Goal: Check status

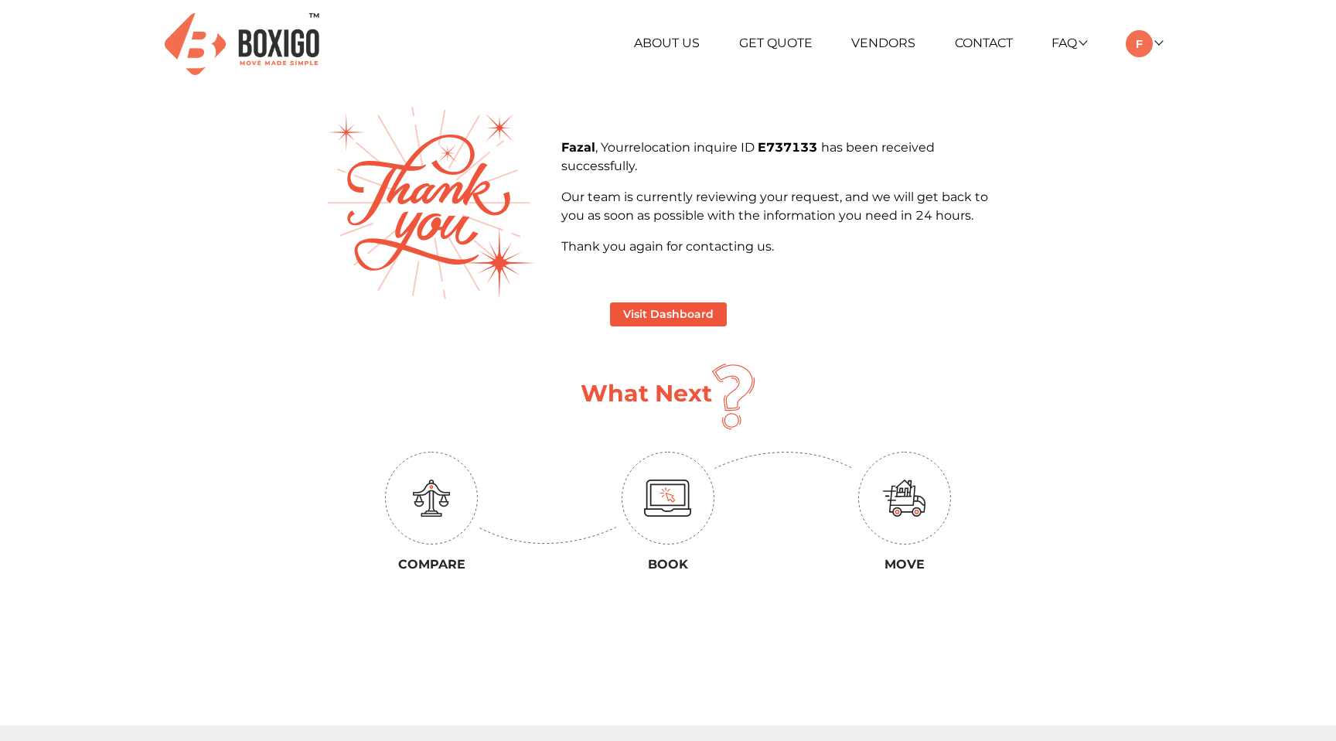
click at [573, 144] on b "Fazal" at bounding box center [578, 147] width 34 height 15
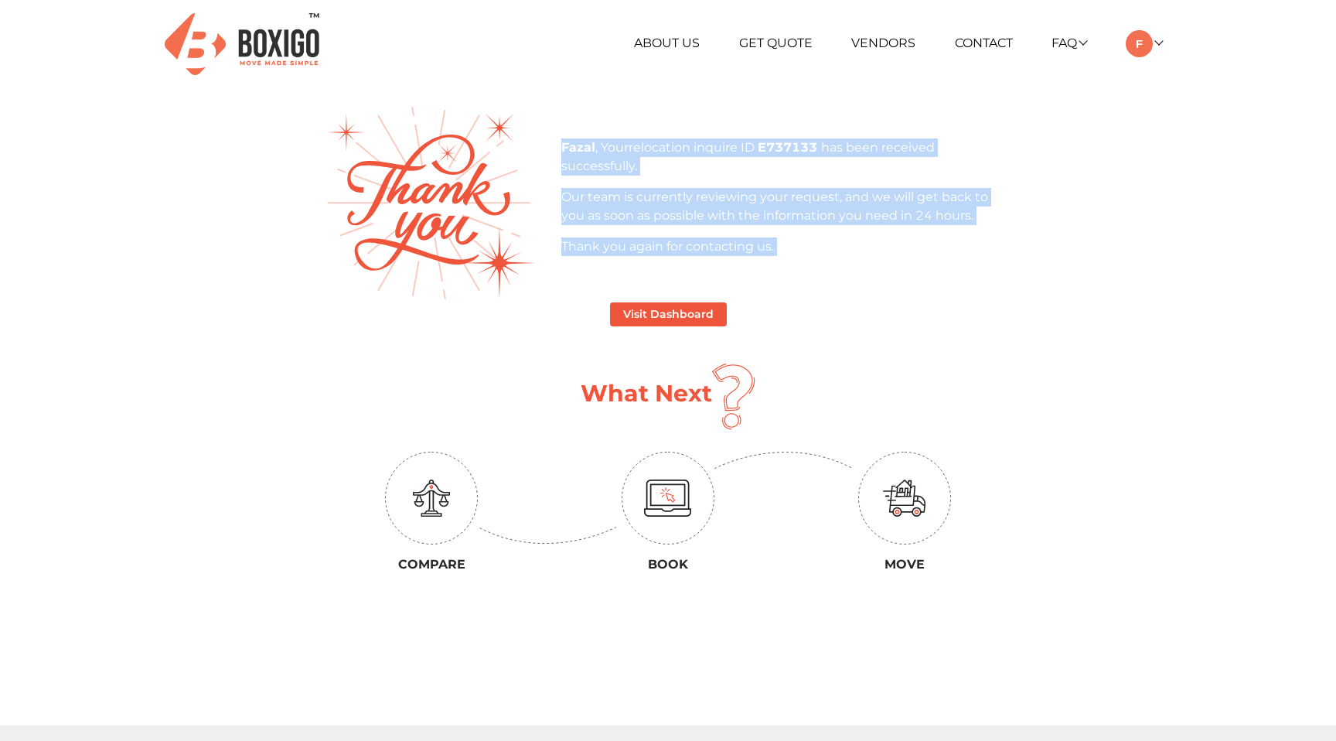
drag, startPoint x: 573, startPoint y: 144, endPoint x: 784, endPoint y: 251, distance: 236.6
click at [785, 251] on div "Fazal , Your relocation inquire ID E737133 has been received successfully. Our …" at bounding box center [786, 197] width 450 height 118
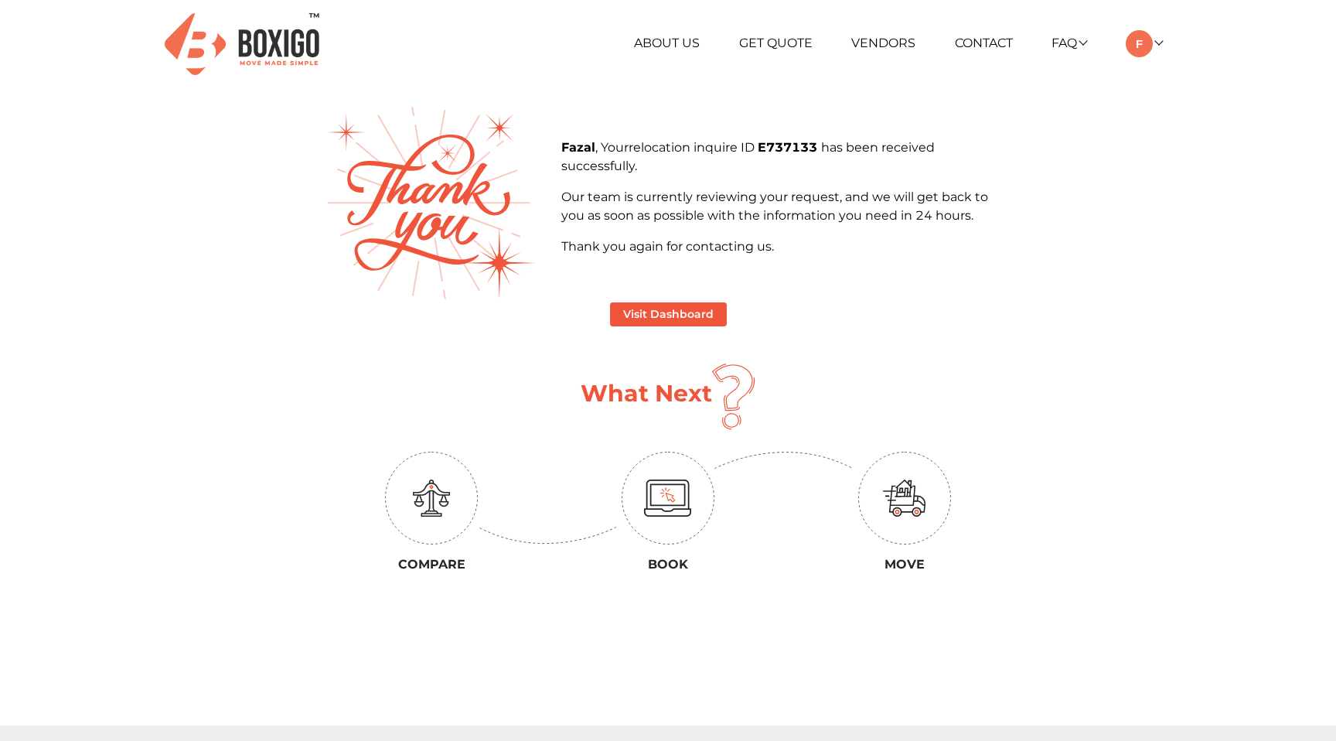
drag, startPoint x: 619, startPoint y: 395, endPoint x: 630, endPoint y: 395, distance: 10.8
click at [630, 395] on h1 "What Next" at bounding box center [646, 394] width 131 height 28
click at [607, 393] on h1 "What Next" at bounding box center [646, 394] width 131 height 28
drag, startPoint x: 607, startPoint y: 393, endPoint x: 670, endPoint y: 398, distance: 62.9
click at [670, 398] on h1 "What Next" at bounding box center [646, 394] width 131 height 28
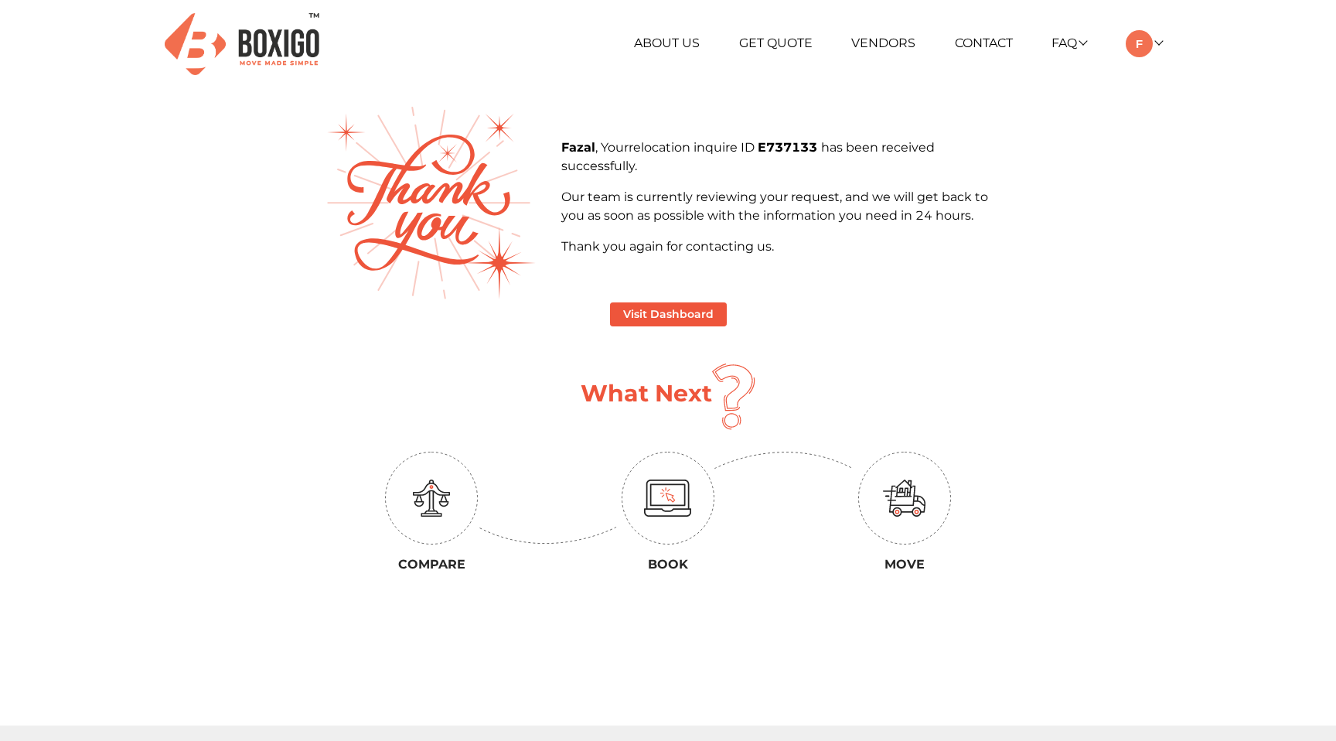
click at [574, 147] on b "Fazal" at bounding box center [578, 147] width 34 height 15
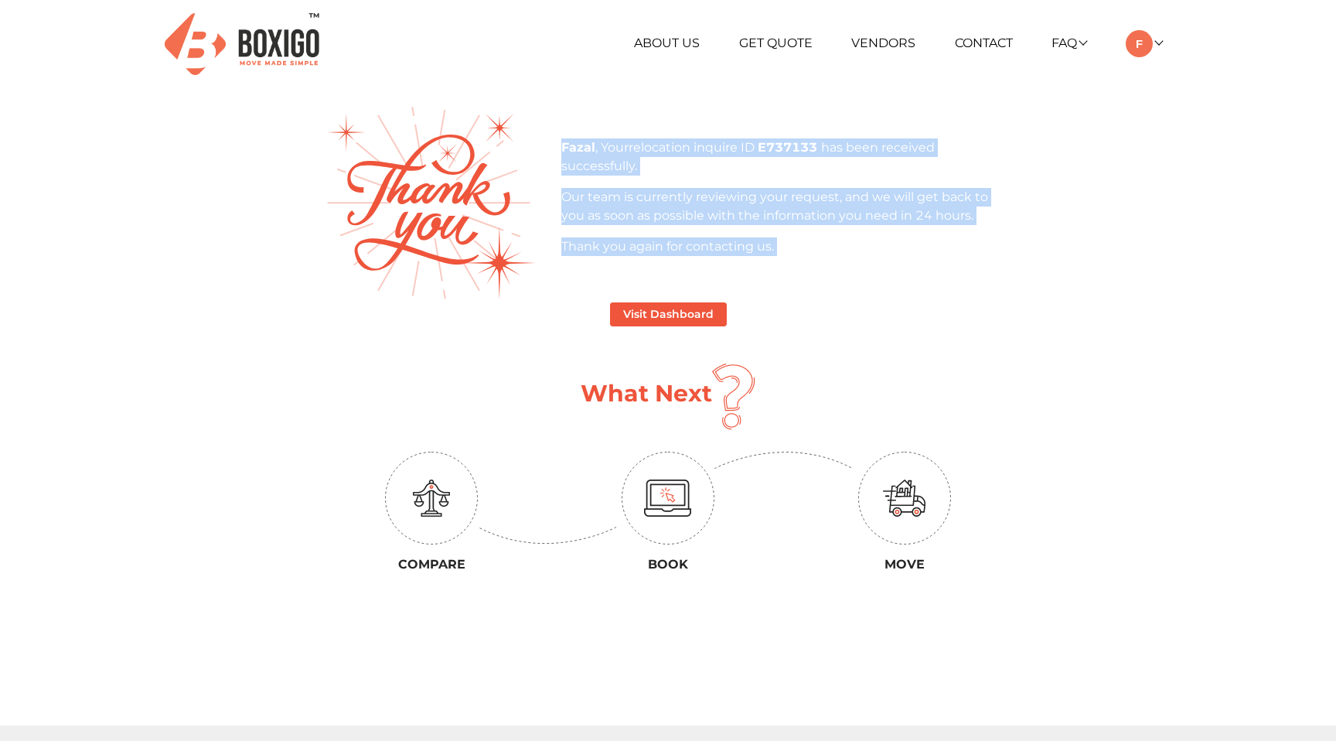
drag, startPoint x: 574, startPoint y: 147, endPoint x: 766, endPoint y: 269, distance: 228.1
click at [766, 269] on div "Fazal , Your relocation inquire ID E737133 has been received successfully. Our …" at bounding box center [668, 203] width 710 height 193
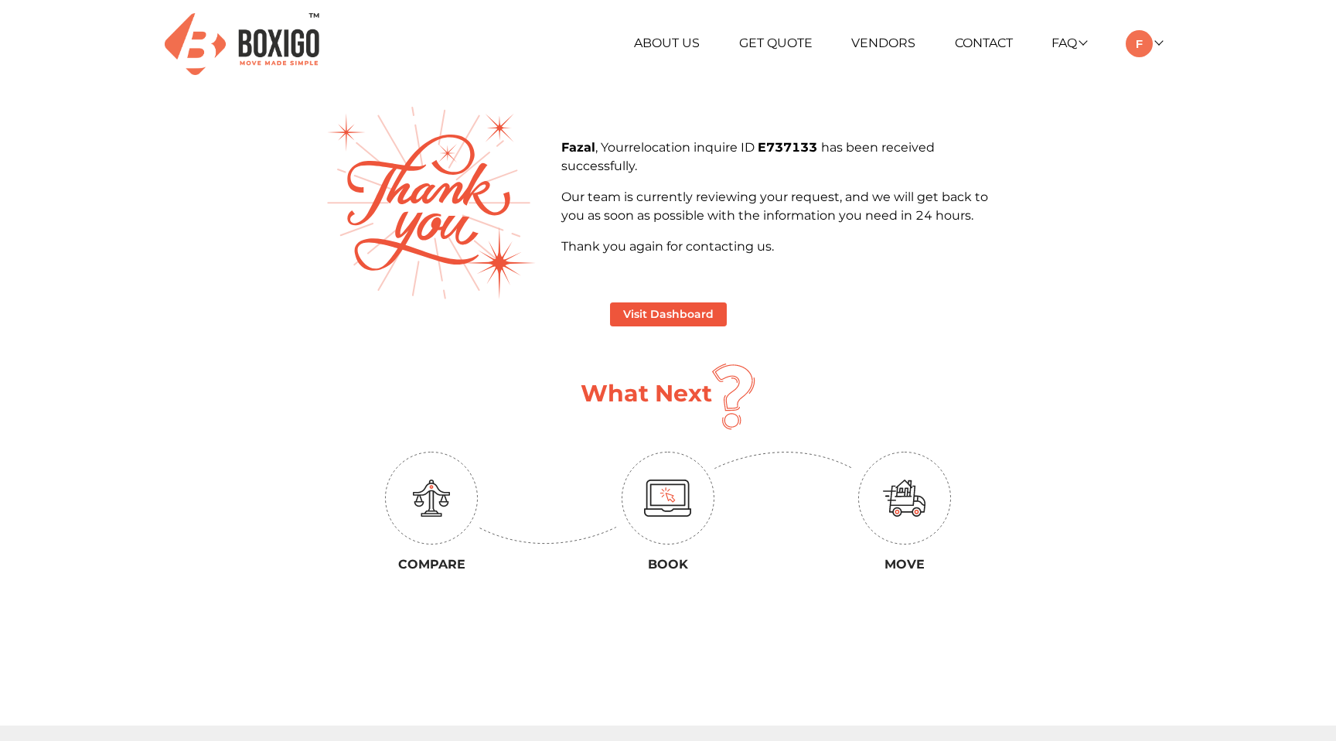
click at [575, 150] on b "Fazal" at bounding box center [578, 147] width 34 height 15
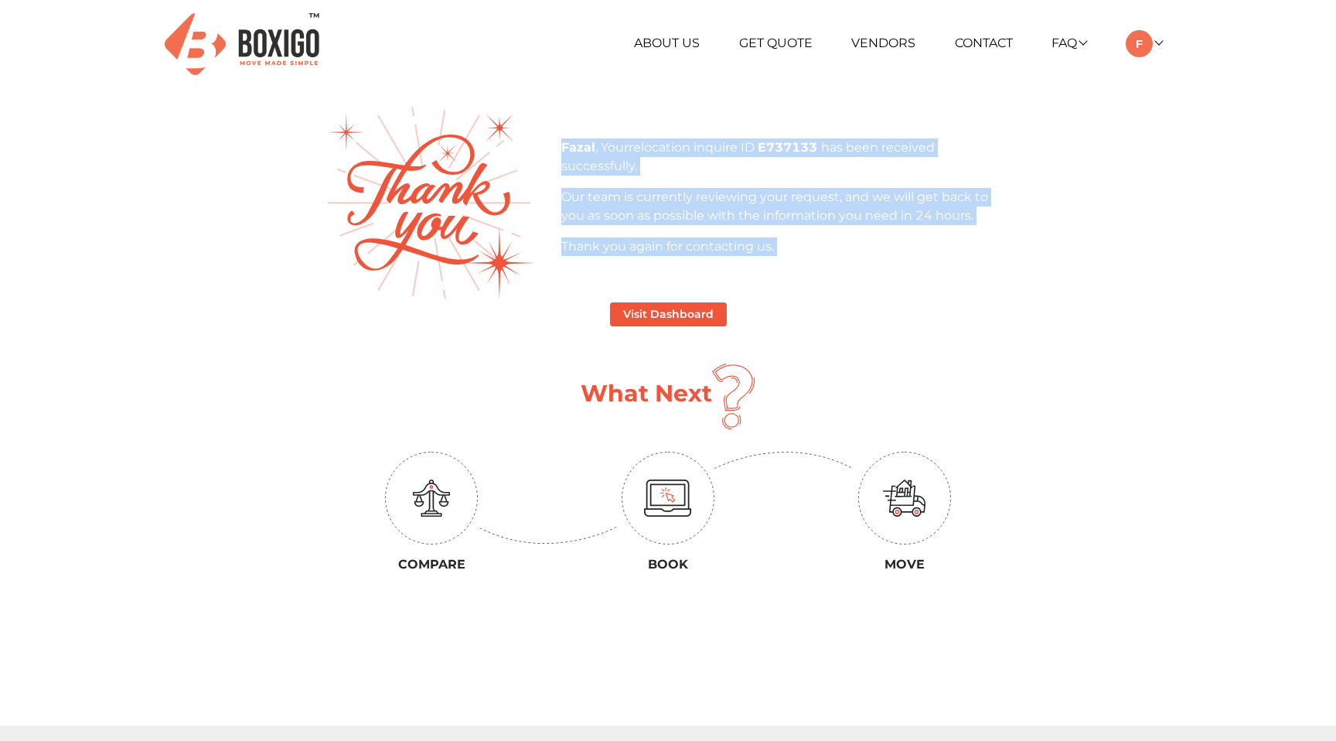
drag, startPoint x: 575, startPoint y: 150, endPoint x: 776, endPoint y: 253, distance: 225.2
click at [776, 253] on div "Fazal , Your relocation inquire ID E737133 has been received successfully. Our …" at bounding box center [786, 197] width 450 height 118
click at [776, 253] on p "Thank you again for contacting us." at bounding box center [786, 246] width 450 height 19
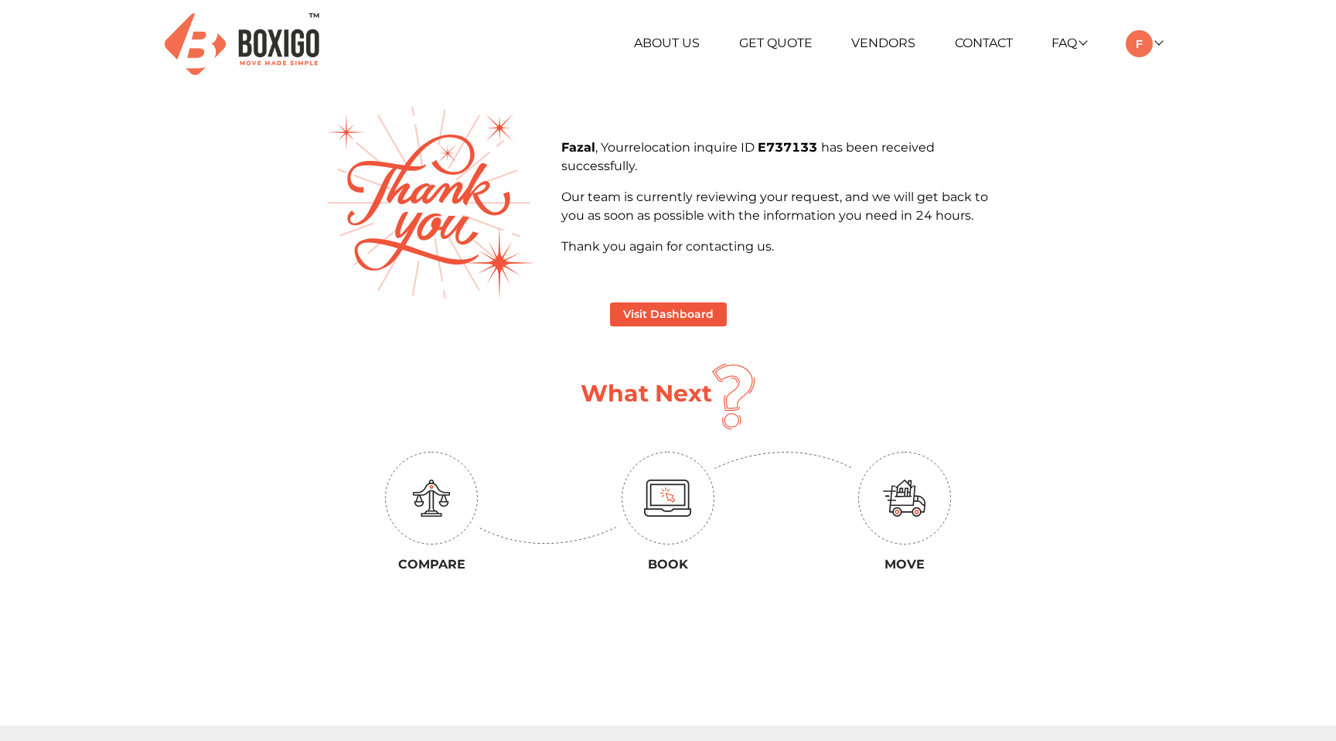
click at [613, 395] on h1 "What Next" at bounding box center [646, 394] width 131 height 28
drag, startPoint x: 613, startPoint y: 395, endPoint x: 694, endPoint y: 423, distance: 85.1
click at [694, 423] on div "What Next" at bounding box center [668, 396] width 687 height 67
click at [583, 171] on p "Fazal , Your relocation inquire ID E737133 has been received successfully." at bounding box center [786, 156] width 450 height 37
click at [576, 142] on b "Fazal" at bounding box center [578, 147] width 34 height 15
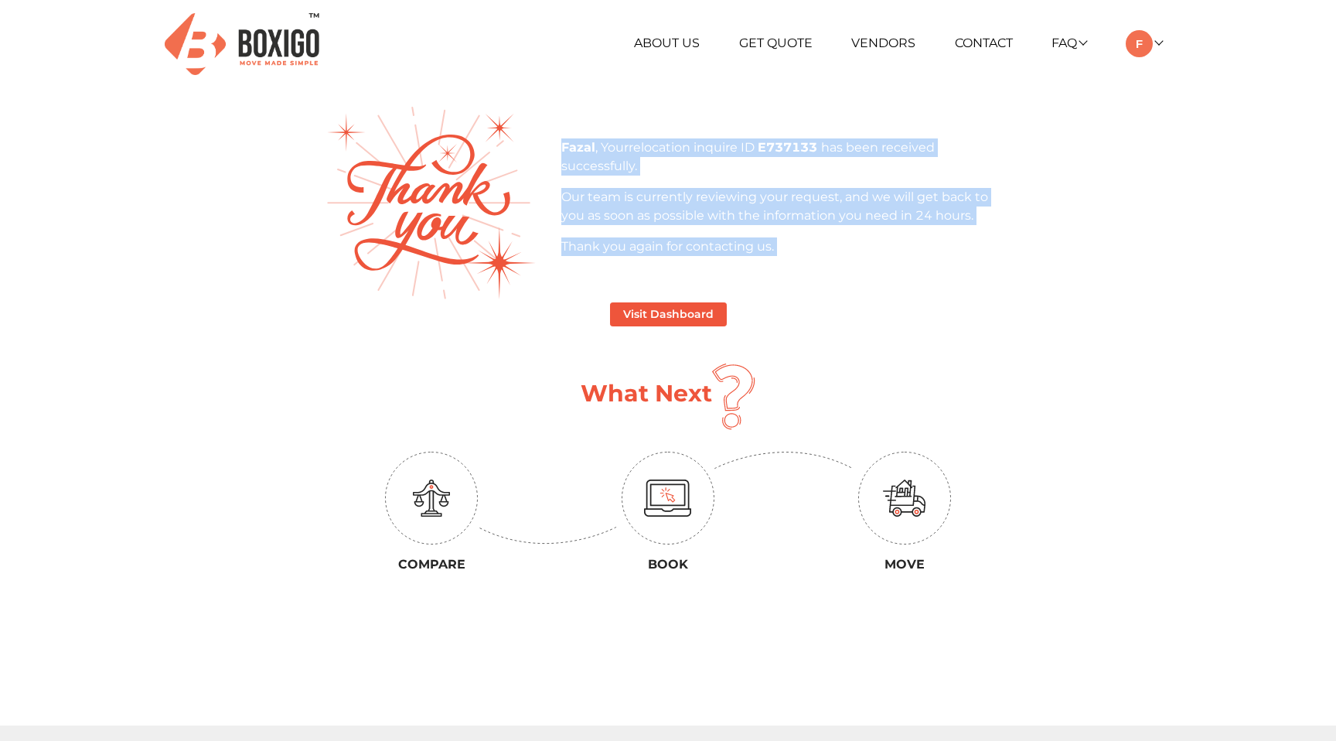
drag, startPoint x: 576, startPoint y: 142, endPoint x: 761, endPoint y: 268, distance: 223.7
click at [761, 268] on div "Fazal , Your relocation inquire ID E737133 has been received successfully. Our …" at bounding box center [668, 203] width 710 height 193
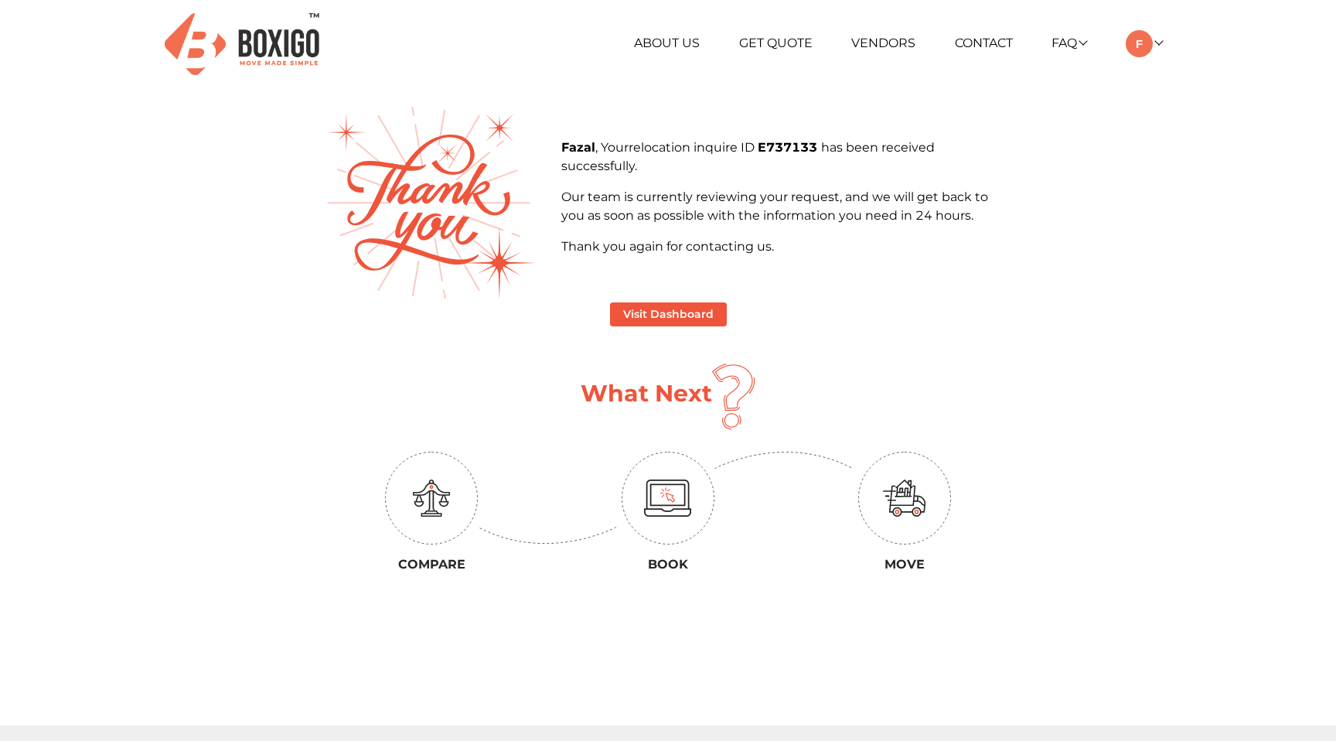
click at [660, 189] on p "Our team is currently reviewing your request, and we will get back to you as so…" at bounding box center [786, 206] width 450 height 37
click at [573, 143] on b "Fazal" at bounding box center [578, 147] width 34 height 15
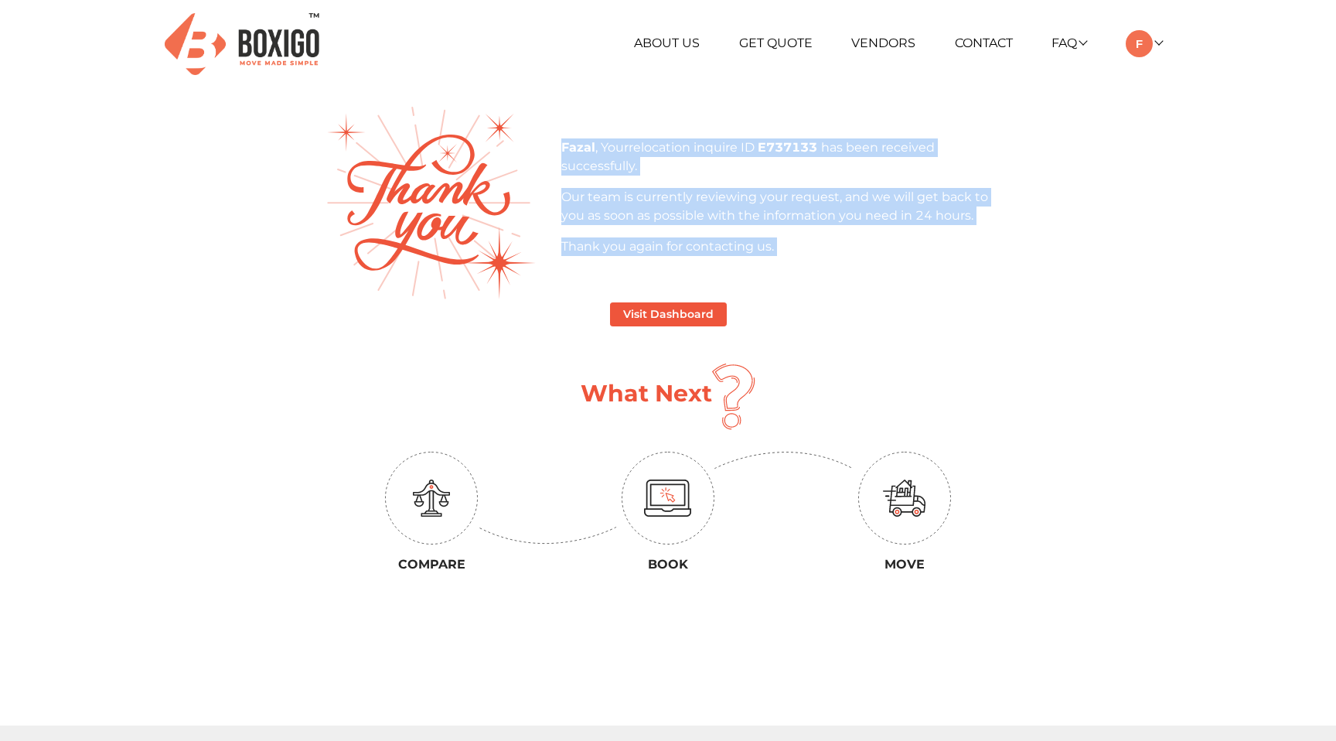
drag, startPoint x: 573, startPoint y: 143, endPoint x: 784, endPoint y: 260, distance: 241.3
click at [784, 260] on div "Fazal , Your relocation inquire ID E737133 has been received successfully. Our …" at bounding box center [786, 203] width 473 height 130
click at [719, 216] on p "Our team is currently reviewing your request, and we will get back to you as so…" at bounding box center [786, 206] width 450 height 37
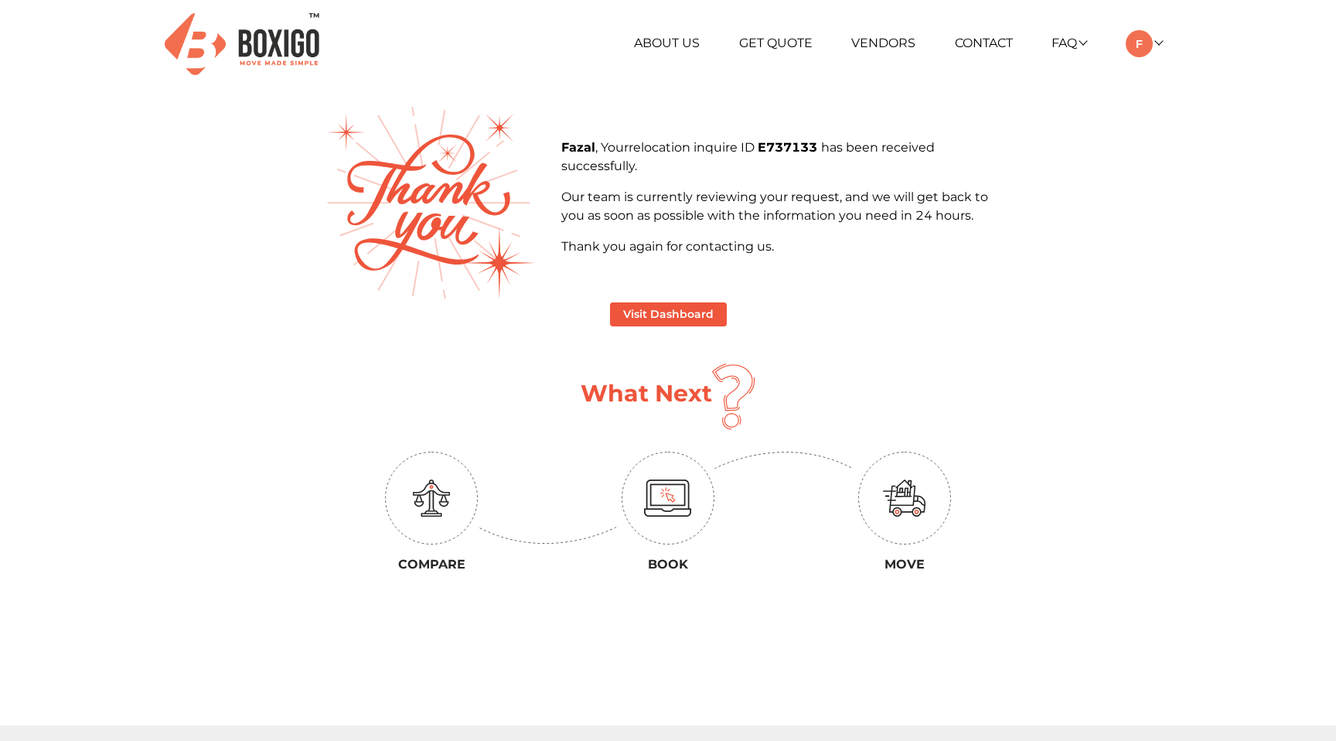
click at [571, 148] on b "Fazal" at bounding box center [578, 147] width 34 height 15
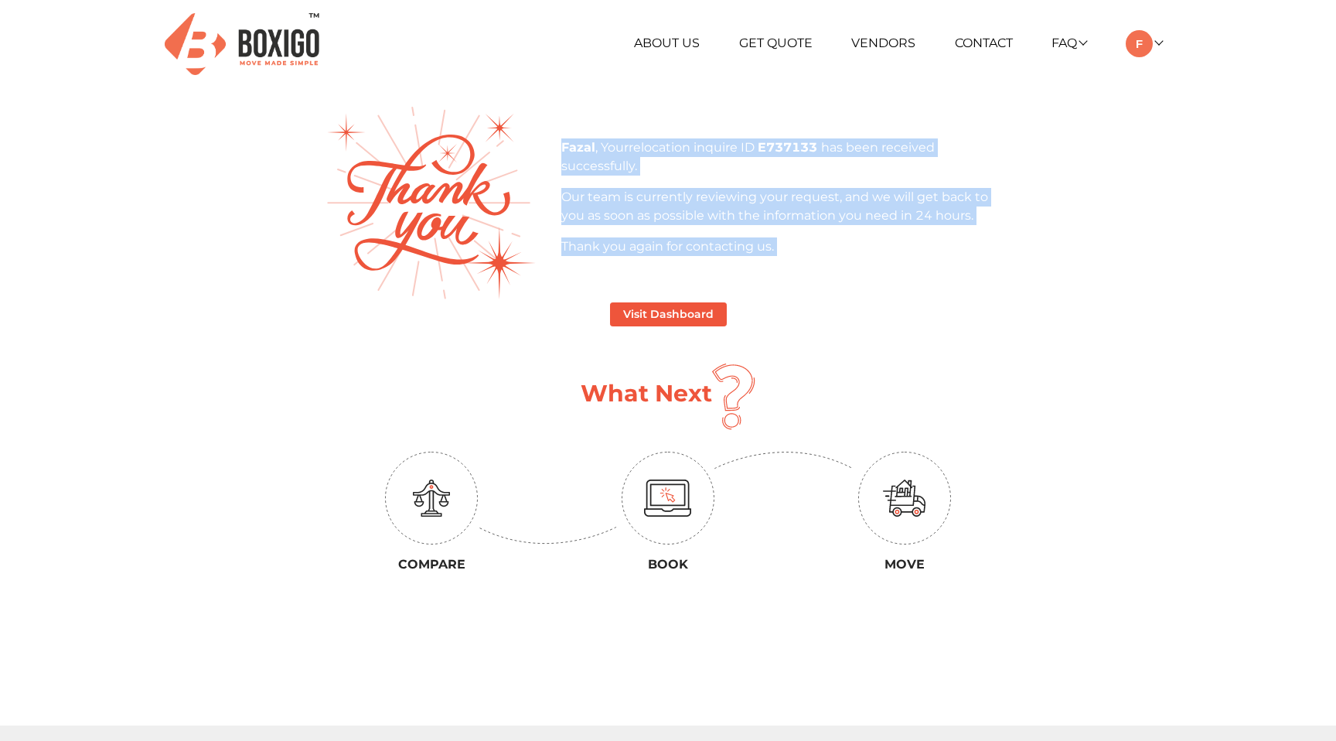
drag, startPoint x: 571, startPoint y: 148, endPoint x: 775, endPoint y: 255, distance: 230.4
click at [776, 255] on div "Fazal , Your relocation inquire ID E737133 has been received successfully. Our …" at bounding box center [786, 203] width 473 height 130
click at [609, 146] on p "Fazal , Your relocation inquire ID E737133 has been received successfully." at bounding box center [786, 156] width 450 height 37
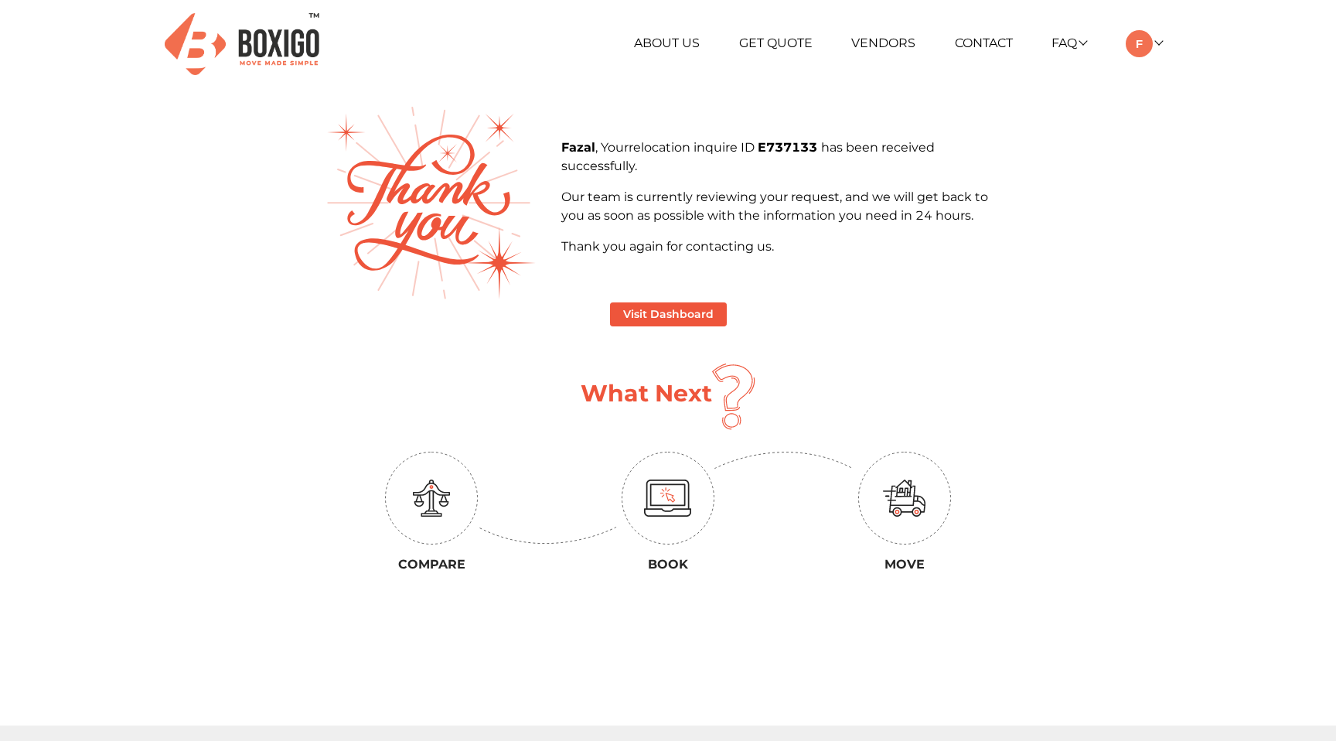
click at [578, 146] on b "Fazal" at bounding box center [578, 147] width 34 height 15
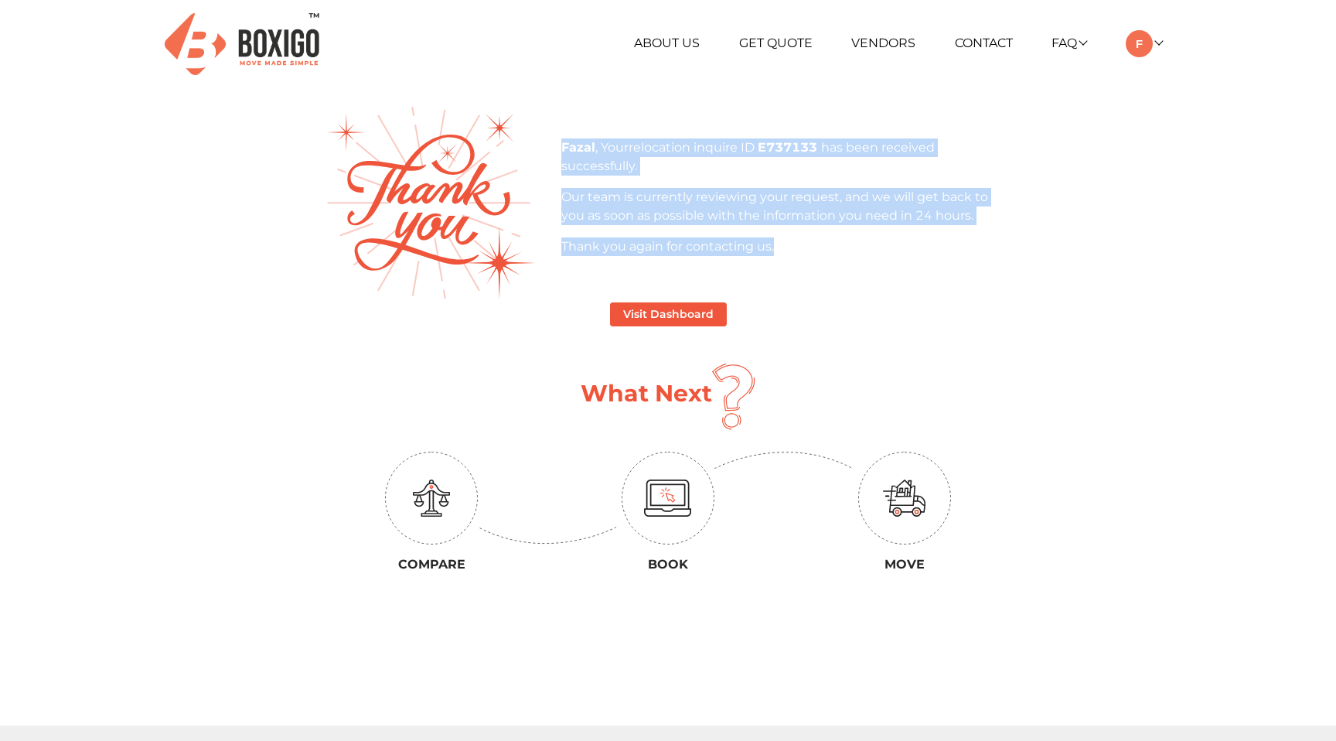
drag, startPoint x: 578, startPoint y: 146, endPoint x: 768, endPoint y: 254, distance: 218.5
click at [769, 254] on div "Fazal , Your relocation inquire ID E737133 has been received successfully. Our …" at bounding box center [786, 197] width 450 height 118
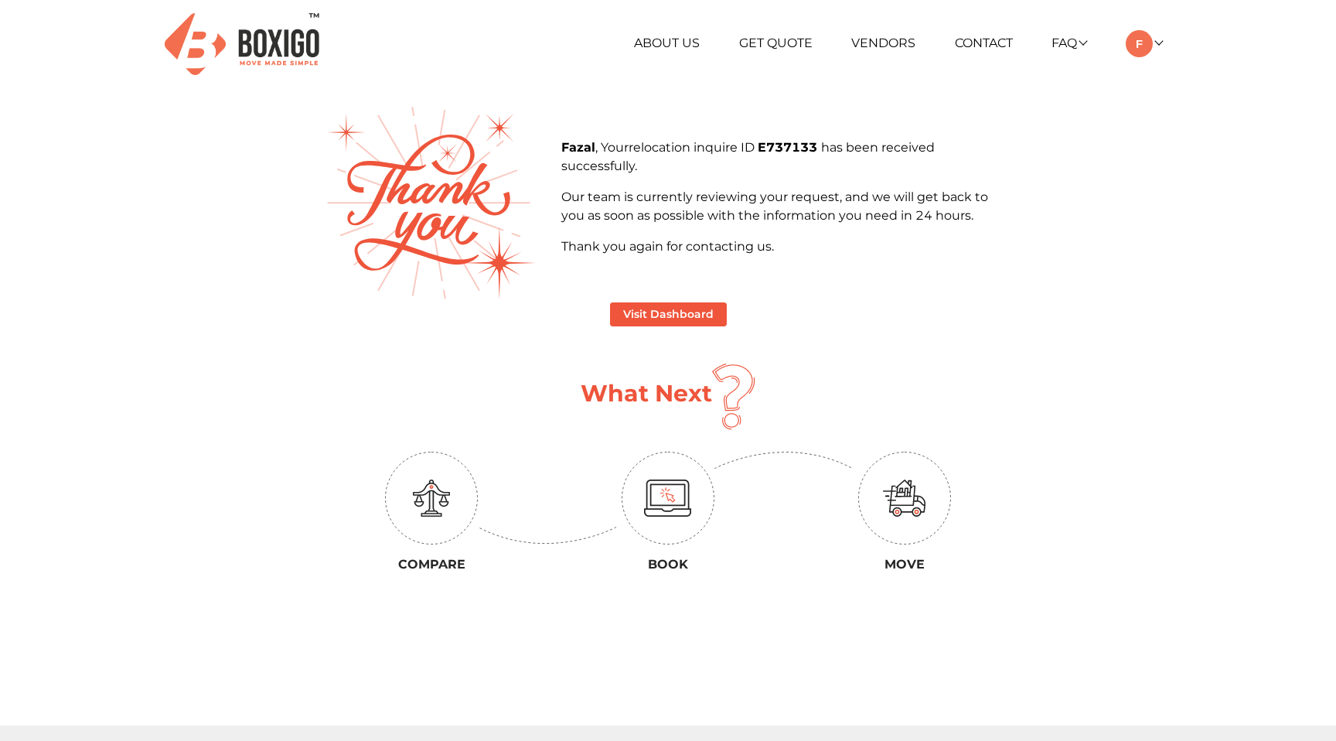
click at [514, 32] on ul "About Us Get Quote Vendors Contact FAQ Customer FAQ Vendor FAQ My Moves My Prof…" at bounding box center [836, 43] width 651 height 27
click at [576, 144] on b "Fazal" at bounding box center [578, 147] width 34 height 15
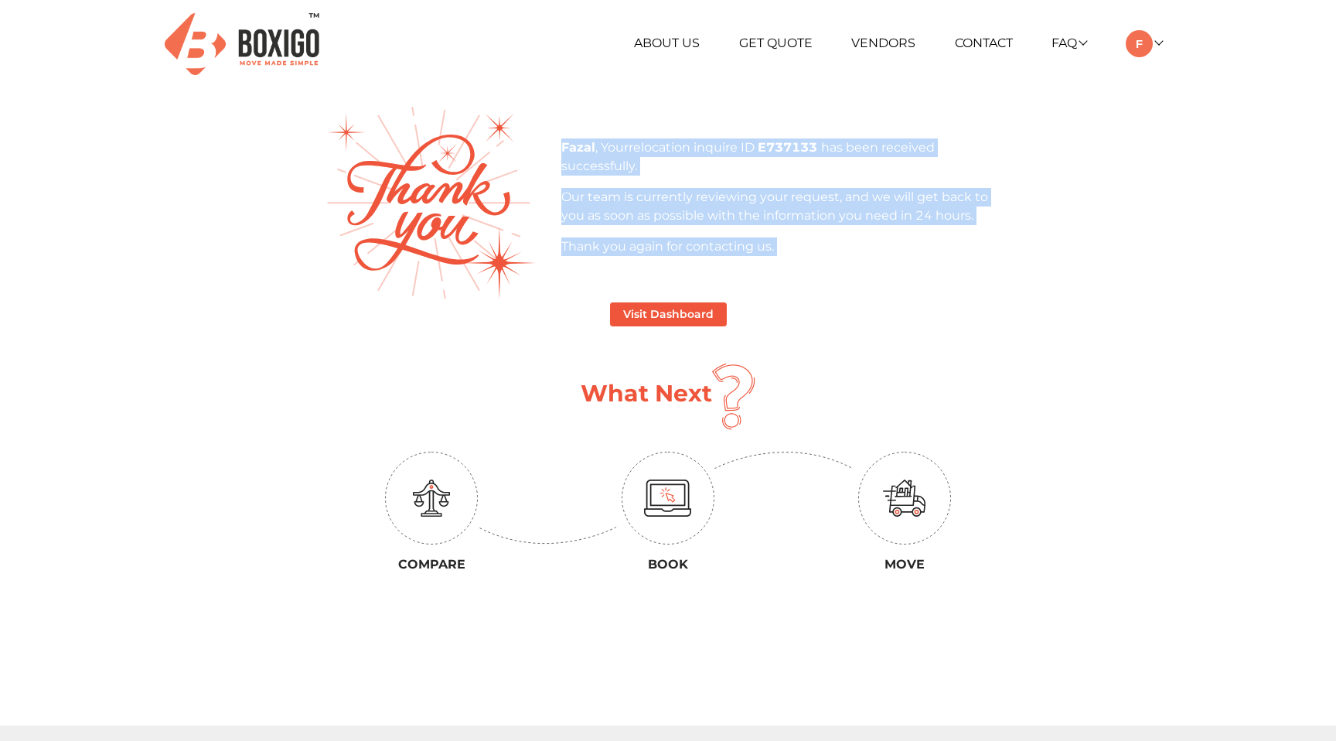
drag, startPoint x: 576, startPoint y: 144, endPoint x: 752, endPoint y: 258, distance: 209.1
click at [752, 258] on div "Fazal , Your relocation inquire ID E737133 has been received successfully. Our …" at bounding box center [786, 203] width 473 height 130
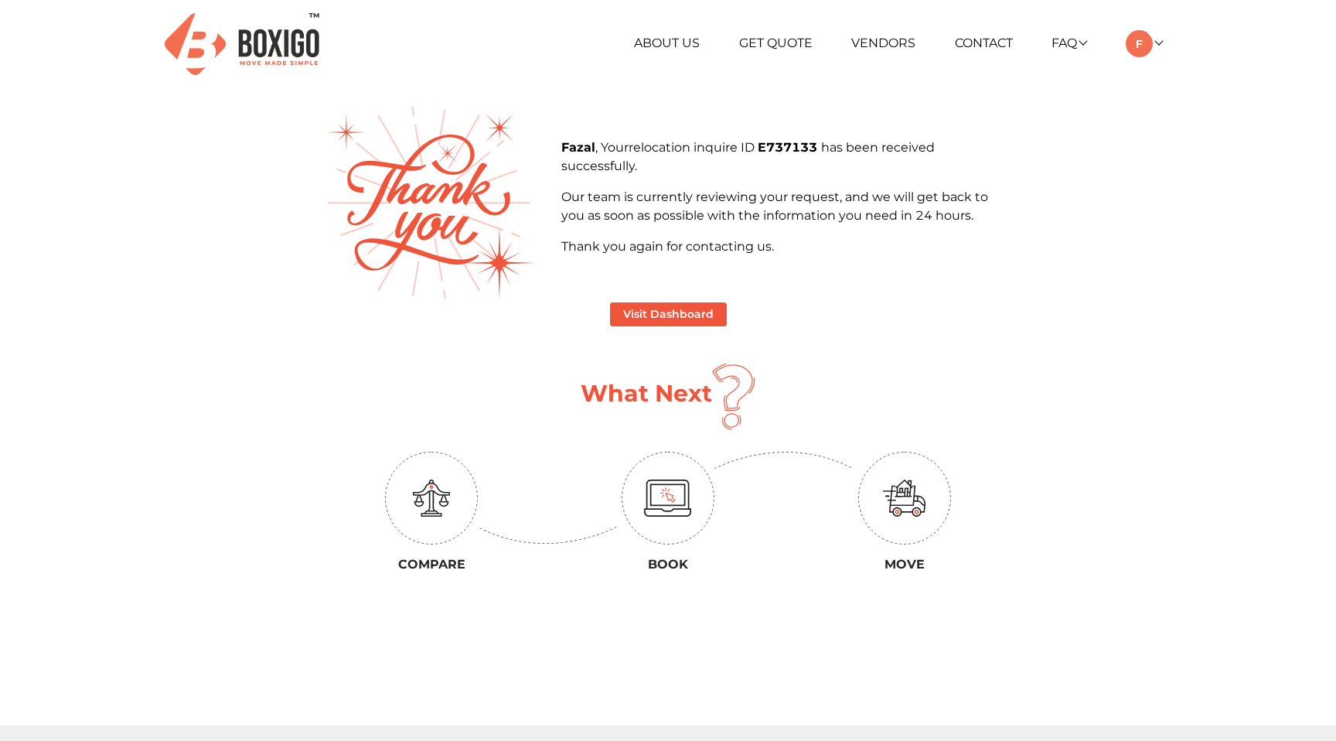
click at [573, 147] on b "Fazal" at bounding box center [578, 147] width 34 height 15
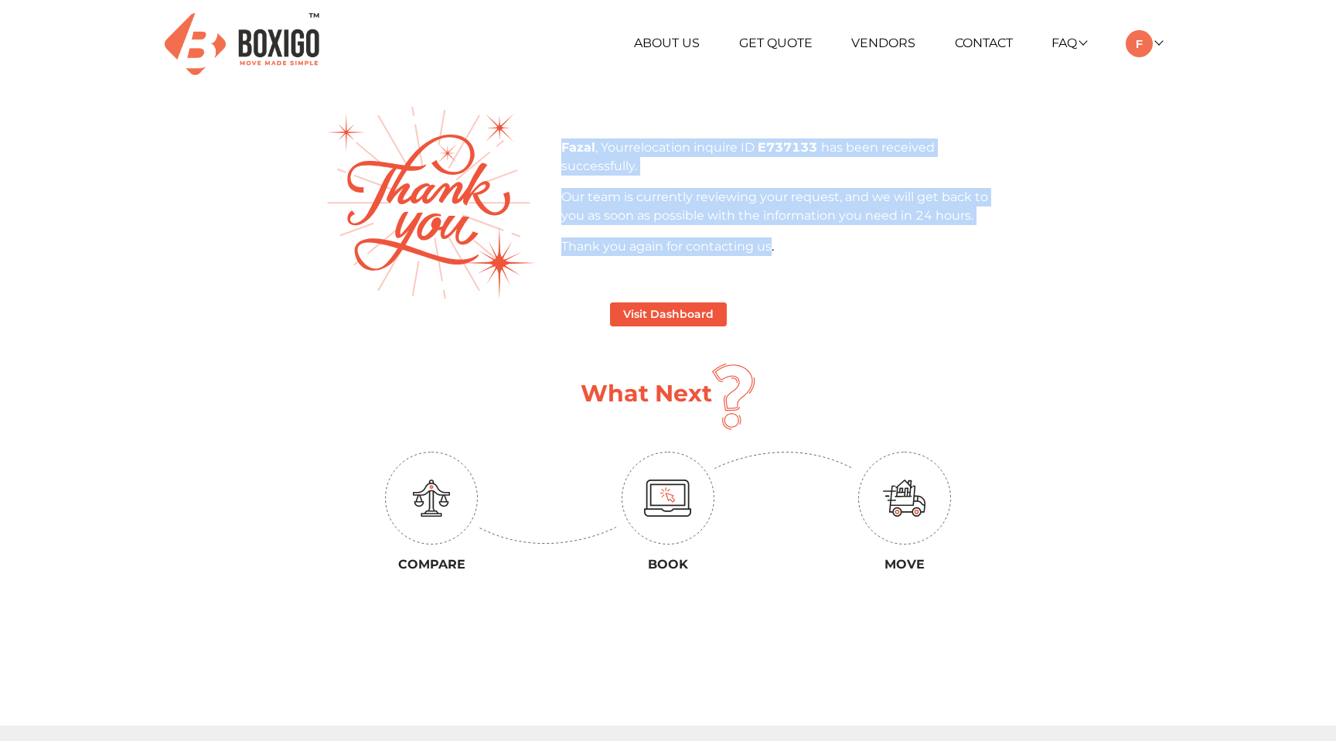
drag, startPoint x: 573, startPoint y: 147, endPoint x: 766, endPoint y: 252, distance: 220.1
click at [766, 252] on div "Fazal , Your relocation inquire ID E737133 has been received successfully. Our …" at bounding box center [786, 197] width 450 height 118
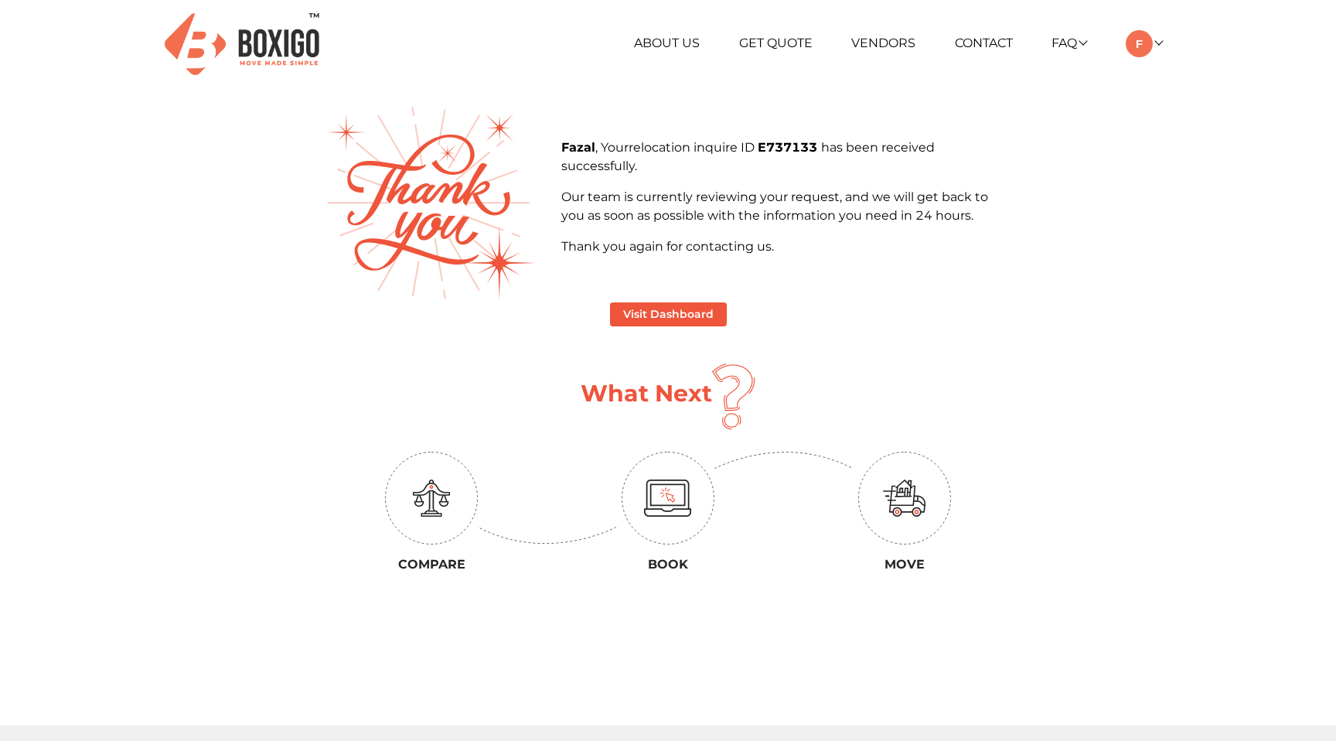
click at [775, 249] on p "Thank you again for contacting us." at bounding box center [786, 246] width 450 height 19
click at [581, 146] on b "Fazal" at bounding box center [578, 147] width 34 height 15
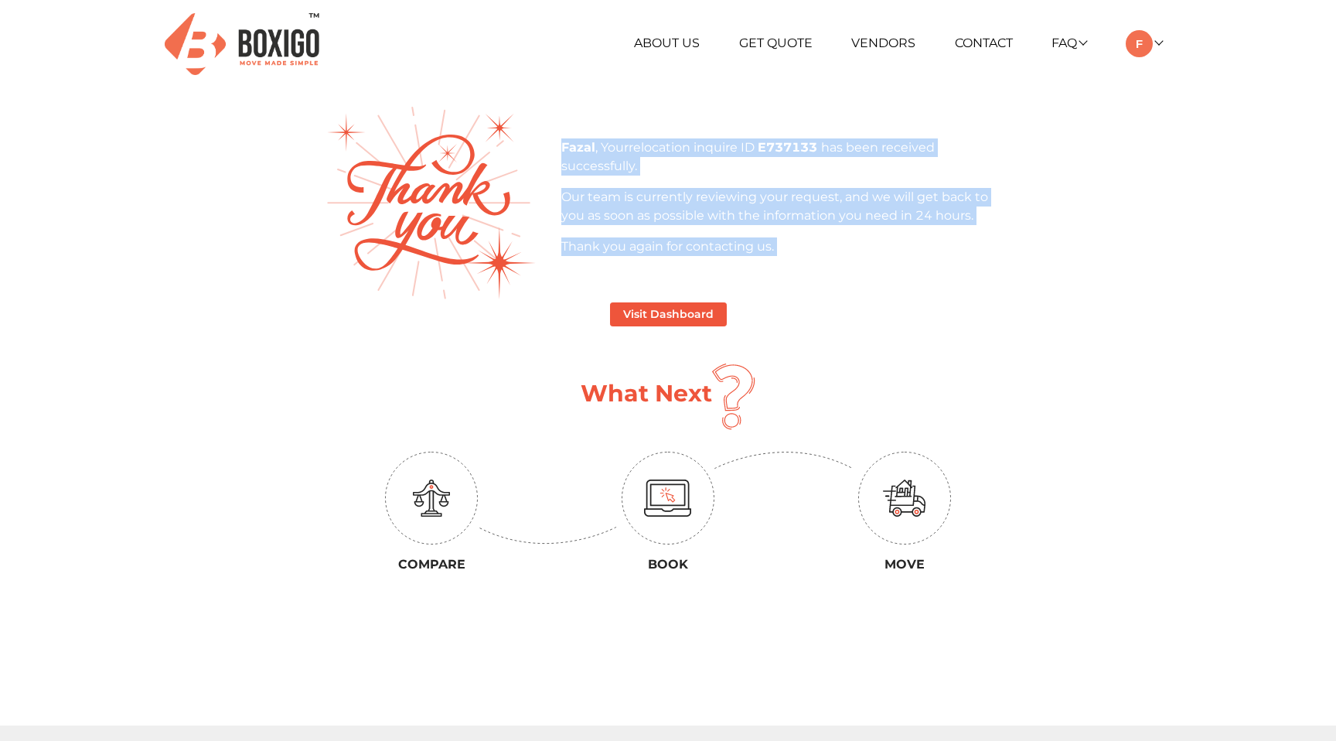
drag, startPoint x: 581, startPoint y: 146, endPoint x: 872, endPoint y: 283, distance: 322.1
click at [872, 283] on div "Fazal , Your relocation inquire ID E737133 has been received successfully. Our …" at bounding box center [668, 203] width 710 height 193
click at [658, 208] on p "Our team is currently reviewing your request, and we will get back to you as so…" at bounding box center [786, 206] width 450 height 37
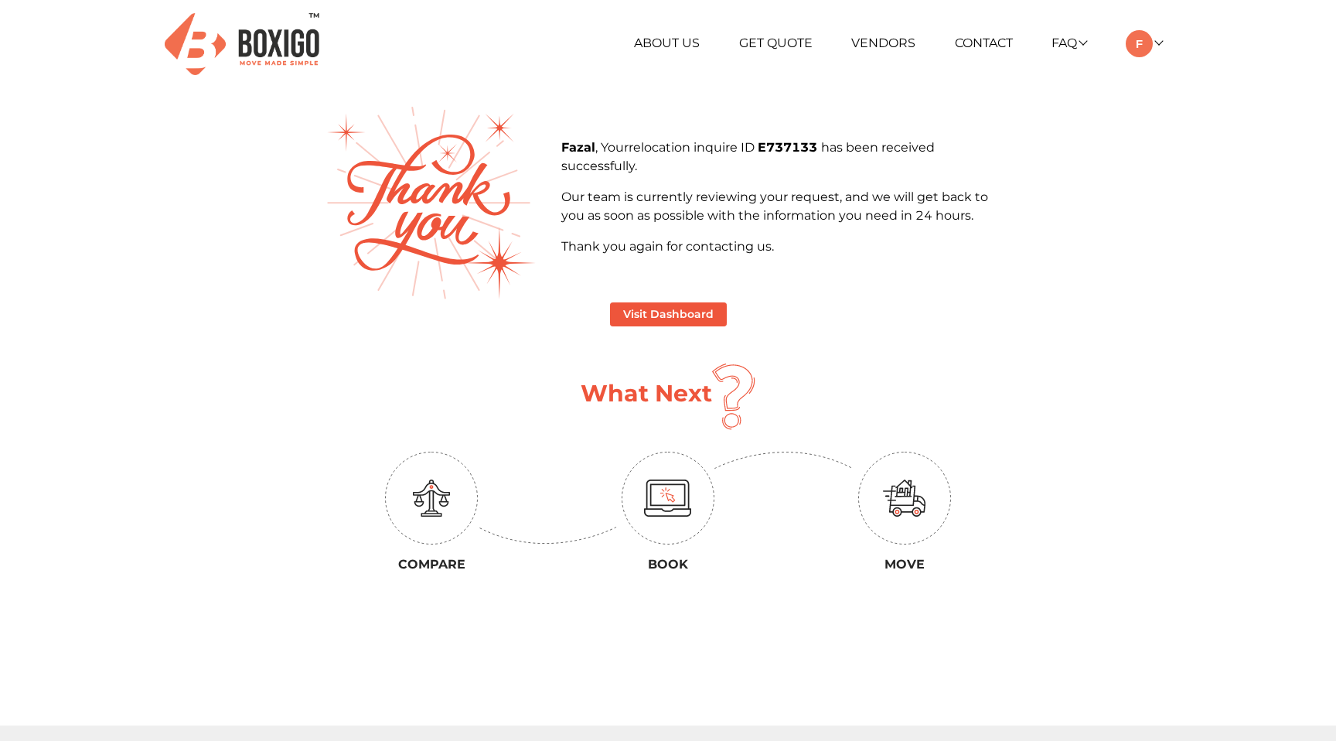
click at [575, 147] on b "Fazal" at bounding box center [578, 147] width 34 height 15
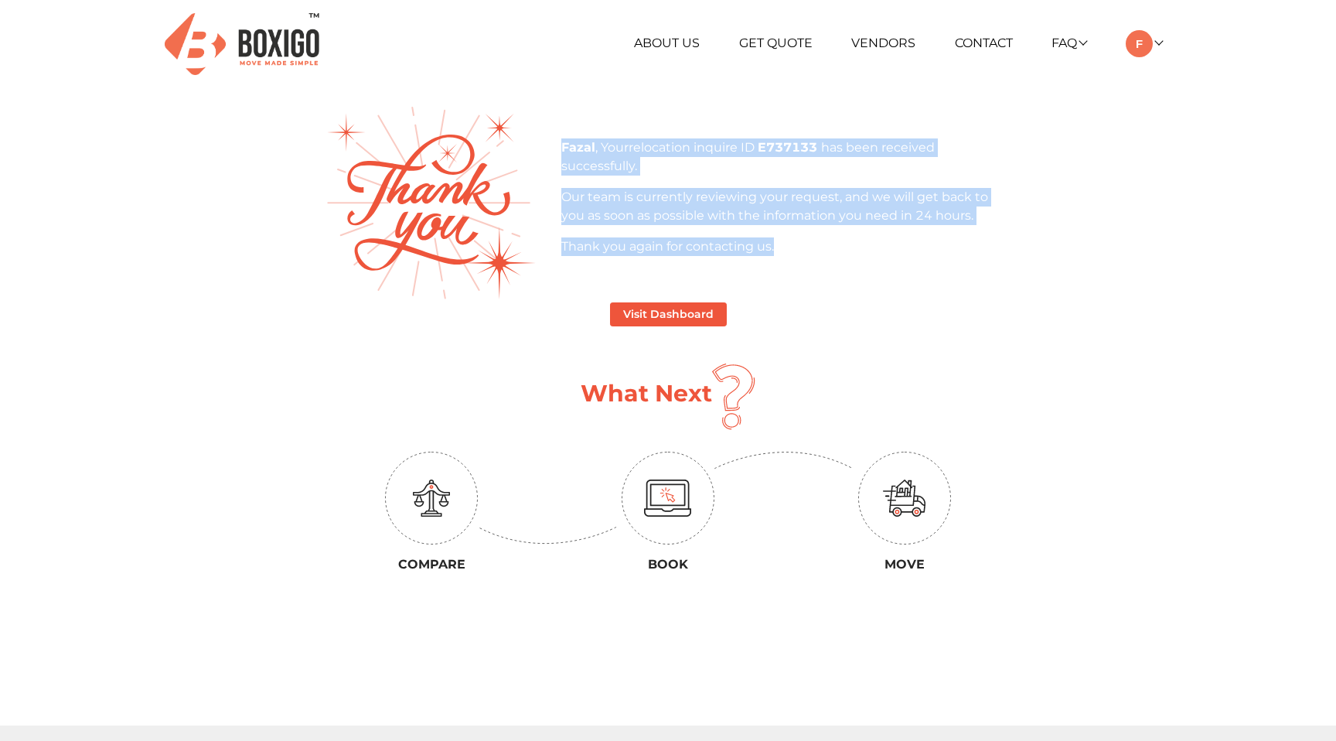
drag, startPoint x: 575, startPoint y: 147, endPoint x: 769, endPoint y: 252, distance: 220.1
click at [769, 252] on div "Fazal , Your relocation inquire ID E737133 has been received successfully. Our …" at bounding box center [786, 197] width 450 height 118
click at [691, 196] on p "Our team is currently reviewing your request, and we will get back to you as so…" at bounding box center [786, 206] width 450 height 37
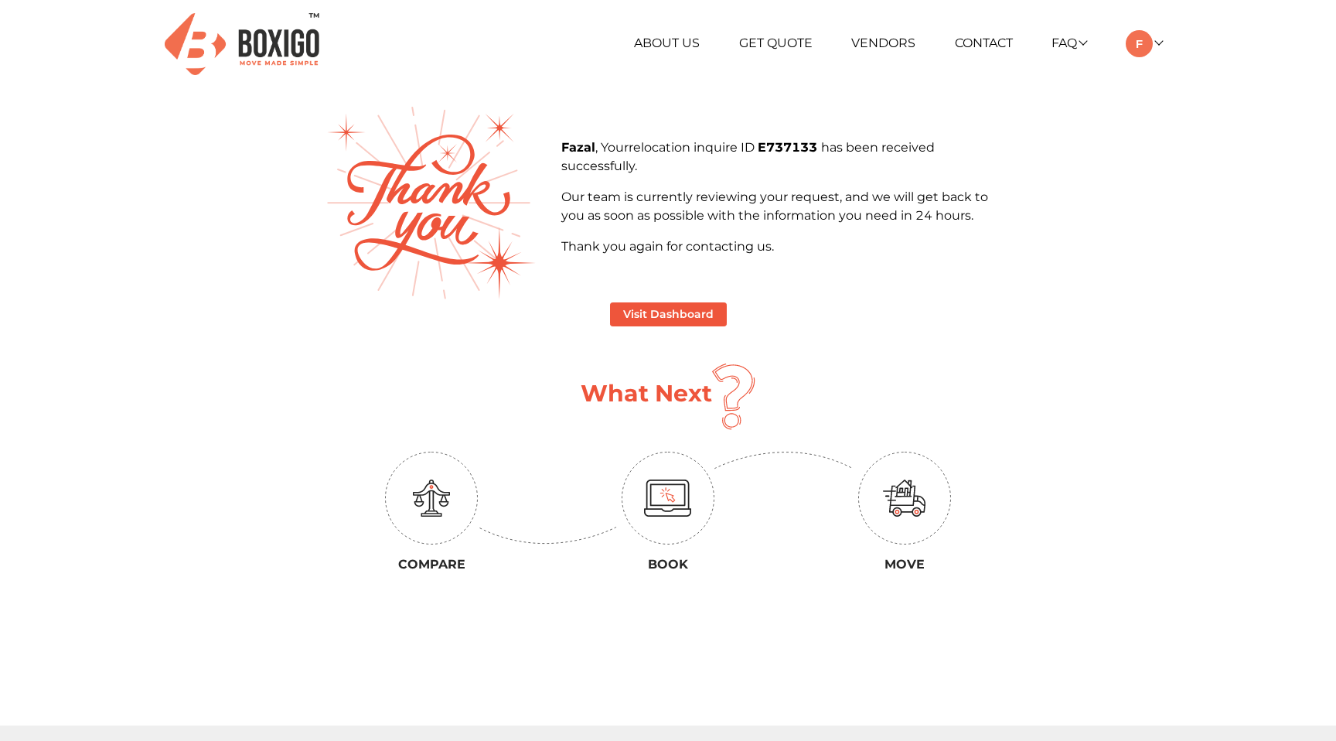
click at [577, 143] on b "Fazal" at bounding box center [578, 147] width 34 height 15
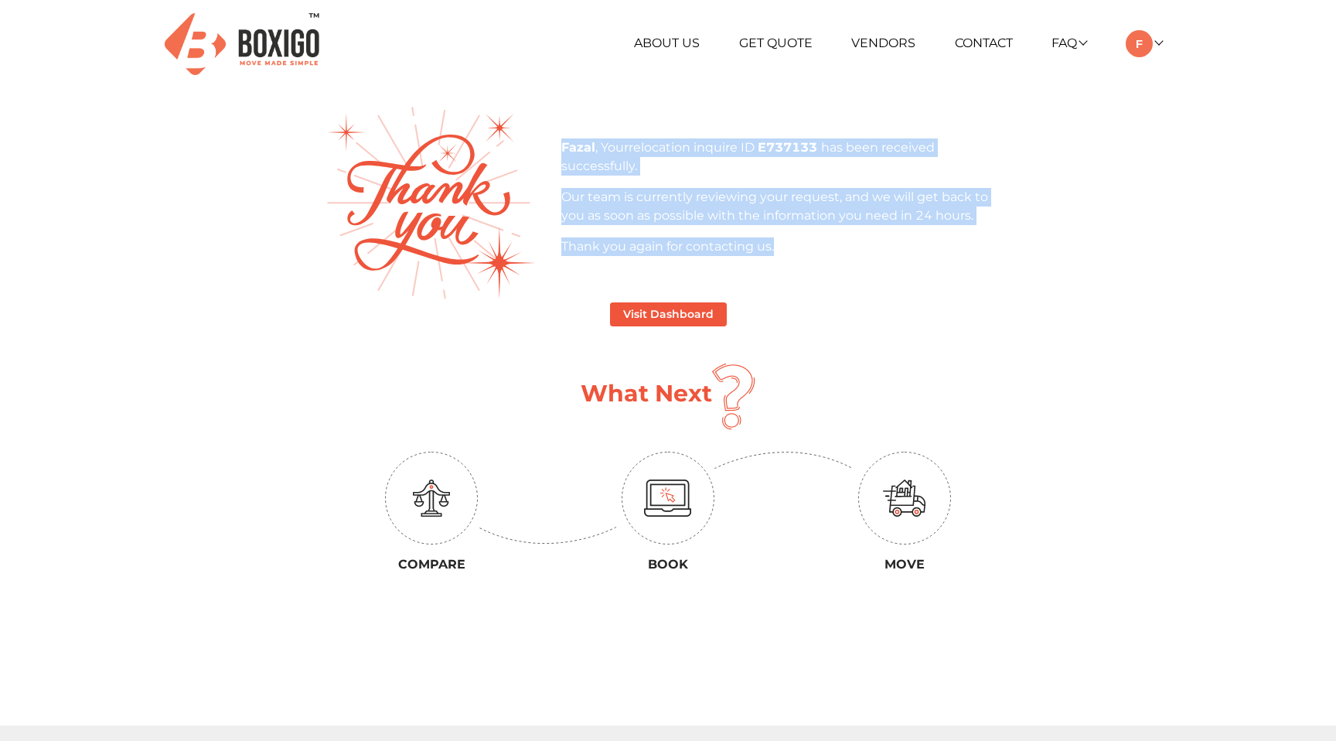
drag, startPoint x: 577, startPoint y: 143, endPoint x: 773, endPoint y: 249, distance: 222.5
click at [773, 249] on div "Fazal , Your relocation inquire ID E737133 has been received successfully. Our …" at bounding box center [786, 197] width 450 height 118
click at [773, 249] on p "Thank you again for contacting us." at bounding box center [786, 246] width 450 height 19
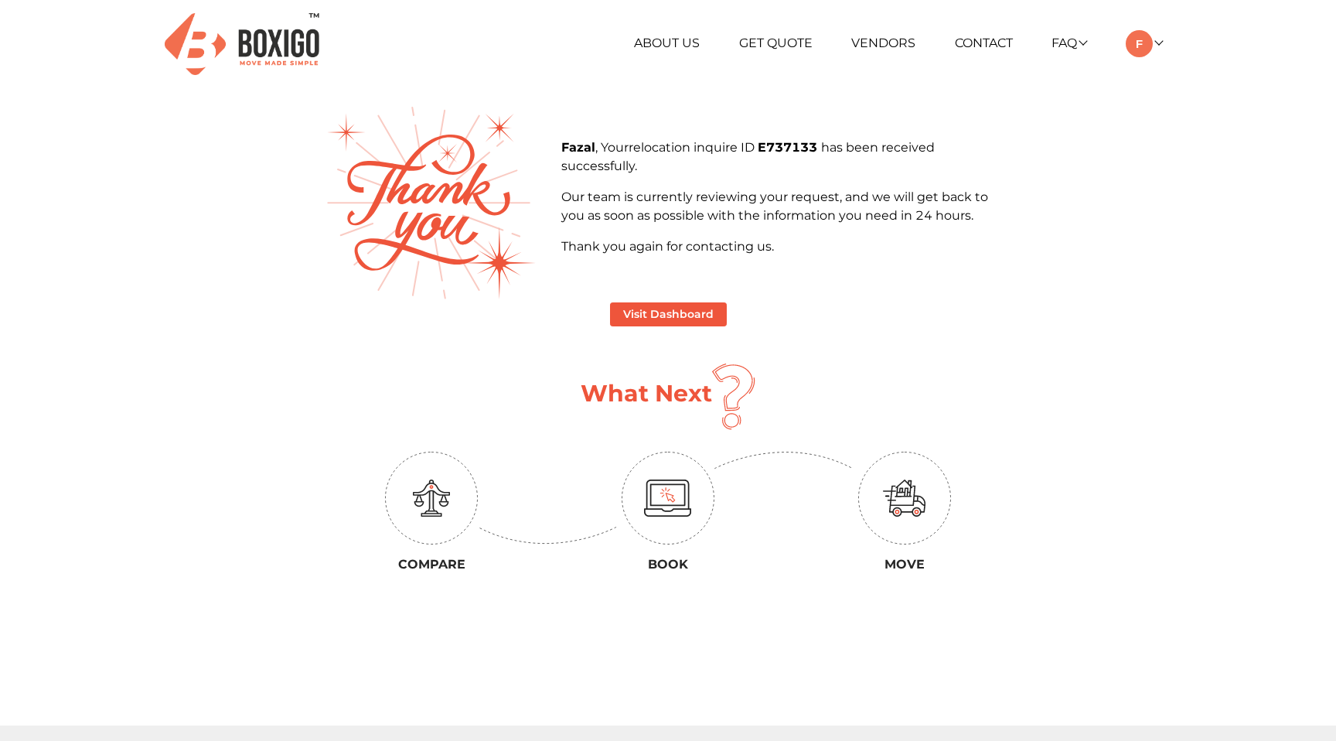
click at [578, 148] on b "Fazal" at bounding box center [578, 147] width 34 height 15
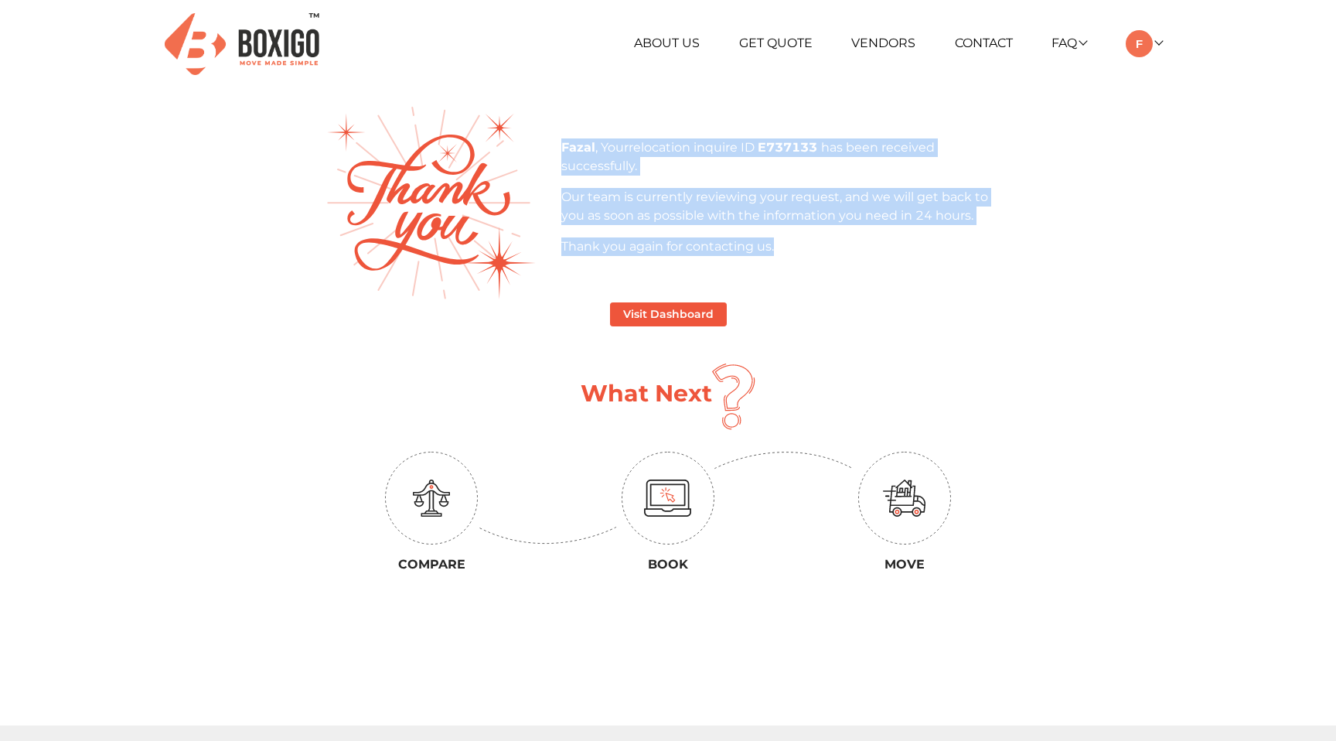
drag, startPoint x: 578, startPoint y: 148, endPoint x: 770, endPoint y: 251, distance: 218.7
click at [770, 251] on div "Fazal , Your relocation inquire ID E737133 has been received successfully. Our …" at bounding box center [786, 197] width 450 height 118
click at [584, 159] on p "Fazal , Your relocation inquire ID E737133 has been received successfully." at bounding box center [786, 156] width 450 height 37
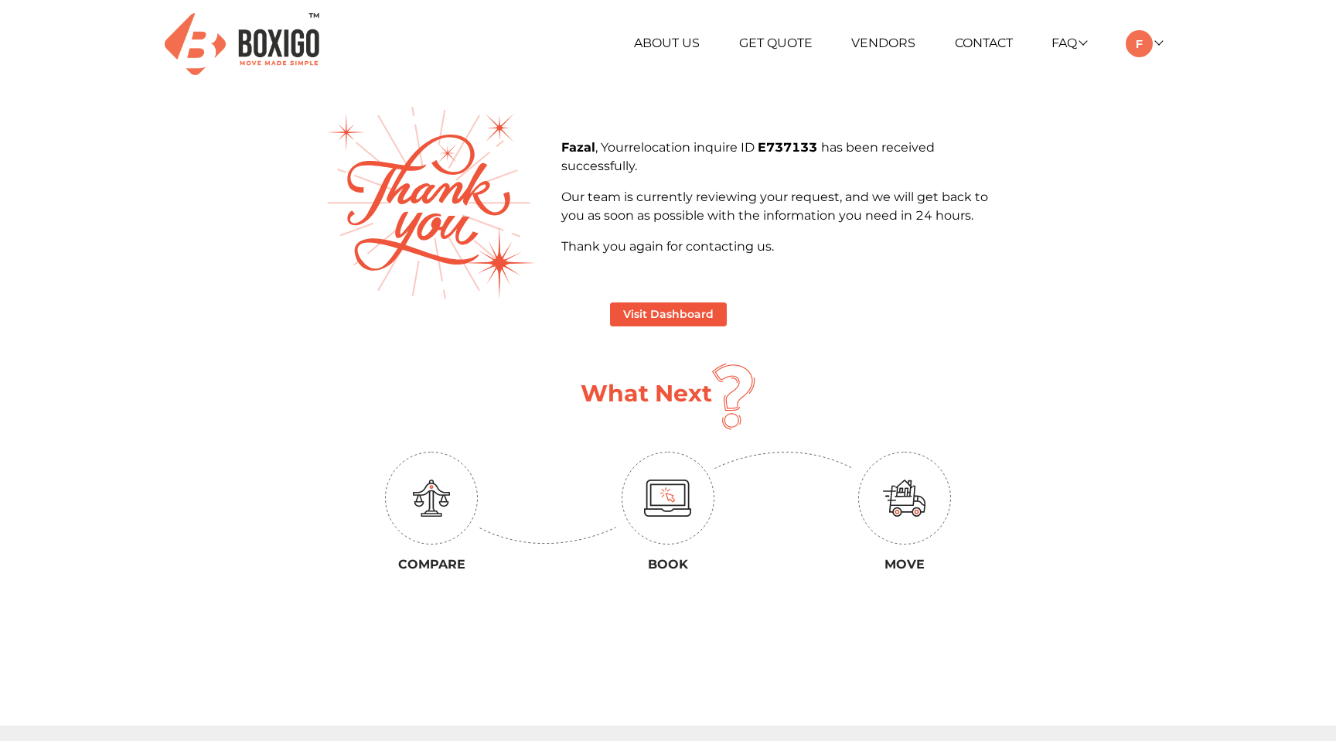
click at [572, 148] on b "Fazal" at bounding box center [578, 147] width 34 height 15
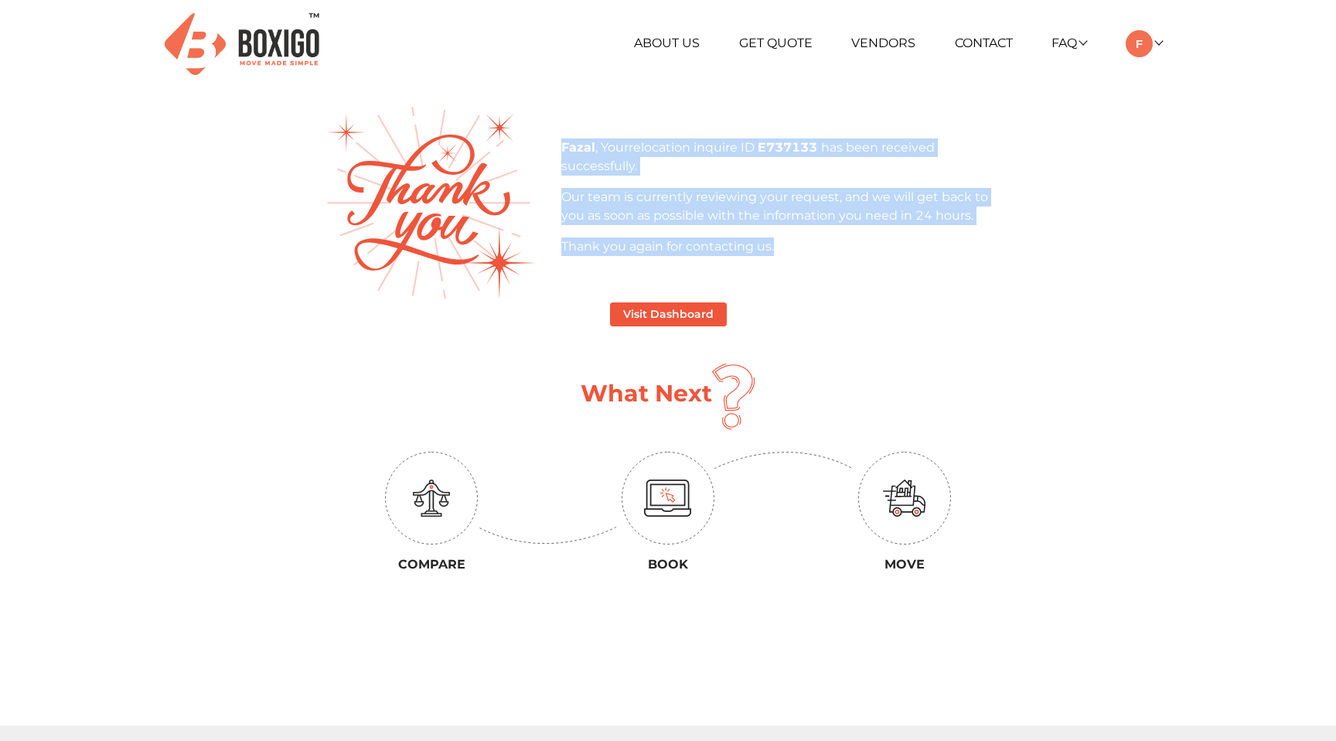
drag, startPoint x: 572, startPoint y: 148, endPoint x: 769, endPoint y: 247, distance: 220.3
click at [769, 247] on div "Fazal , Your relocation inquire ID E737133 has been received successfully. Our …" at bounding box center [786, 197] width 450 height 118
click at [635, 207] on p "Our team is currently reviewing your request, and we will get back to you as so…" at bounding box center [786, 206] width 450 height 37
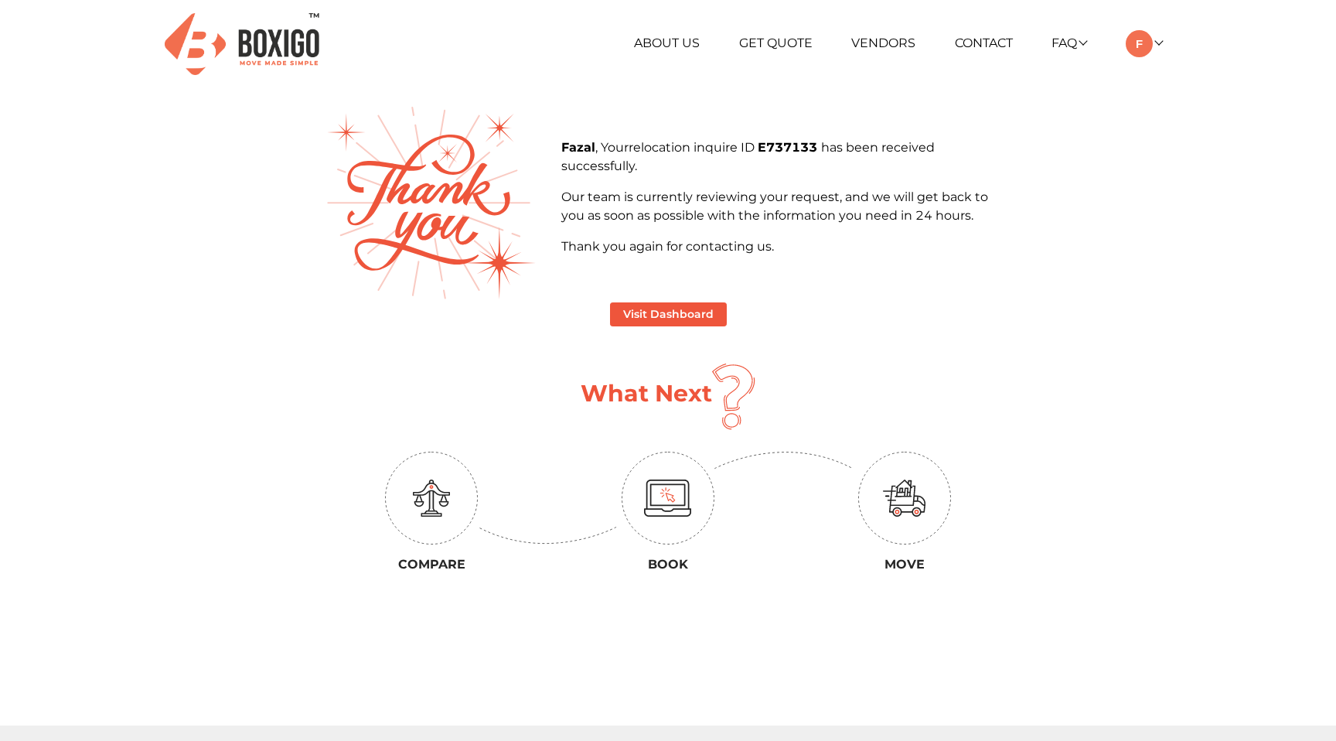
click at [572, 150] on b "Fazal" at bounding box center [578, 147] width 34 height 15
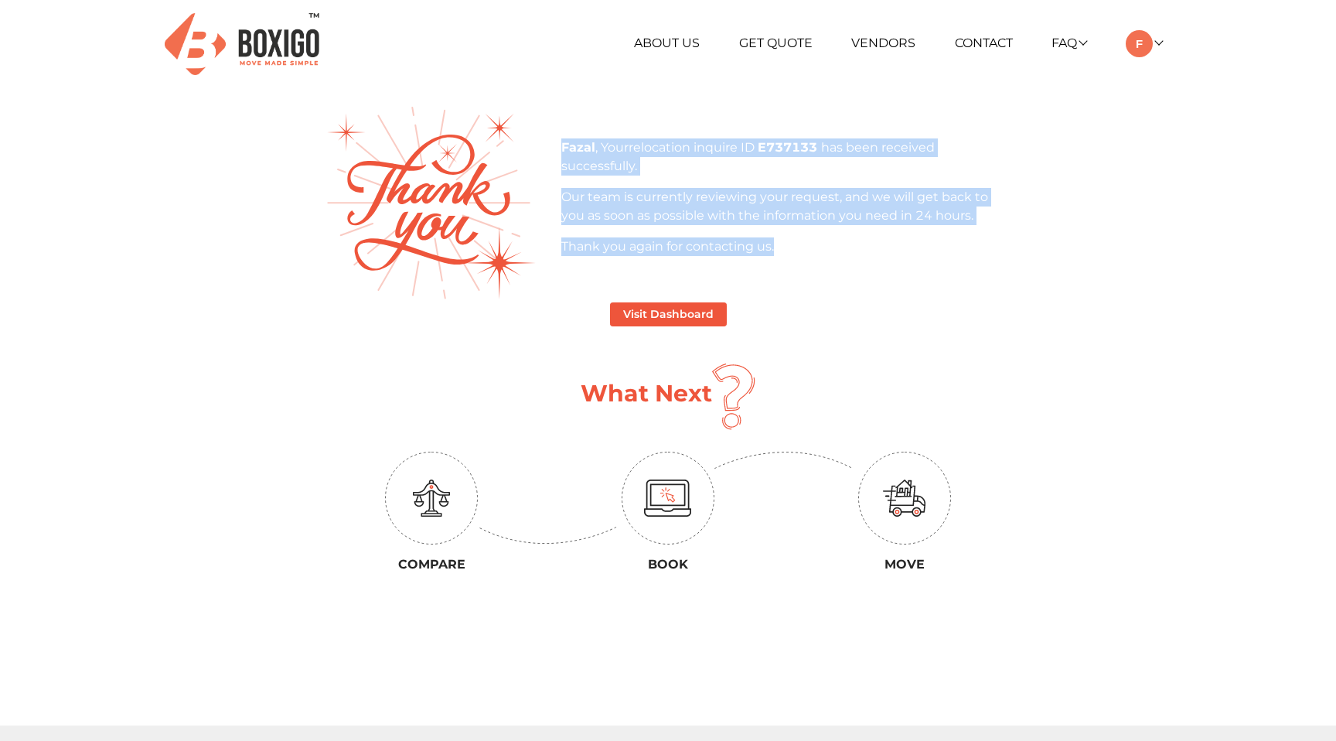
drag, startPoint x: 572, startPoint y: 150, endPoint x: 771, endPoint y: 252, distance: 224.1
click at [771, 252] on div "Fazal , Your relocation inquire ID E737133 has been received successfully. Our …" at bounding box center [786, 197] width 450 height 118
